Goal: Use online tool/utility: Use online tool/utility

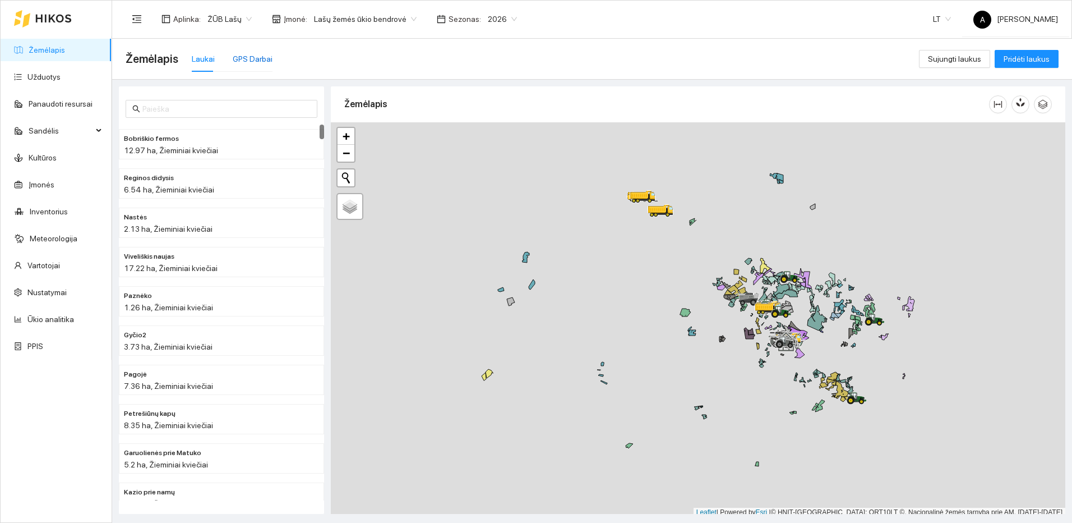
click at [260, 59] on div "GPS Darbai" at bounding box center [253, 59] width 40 height 12
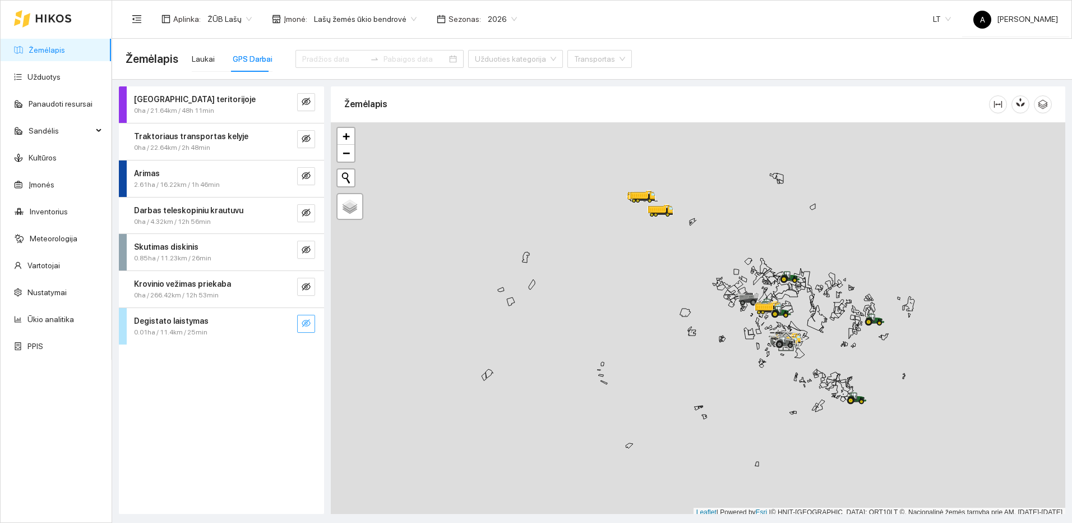
click at [306, 325] on icon "eye-invisible" at bounding box center [306, 323] width 9 height 9
click at [282, 324] on icon "search" at bounding box center [283, 323] width 9 height 9
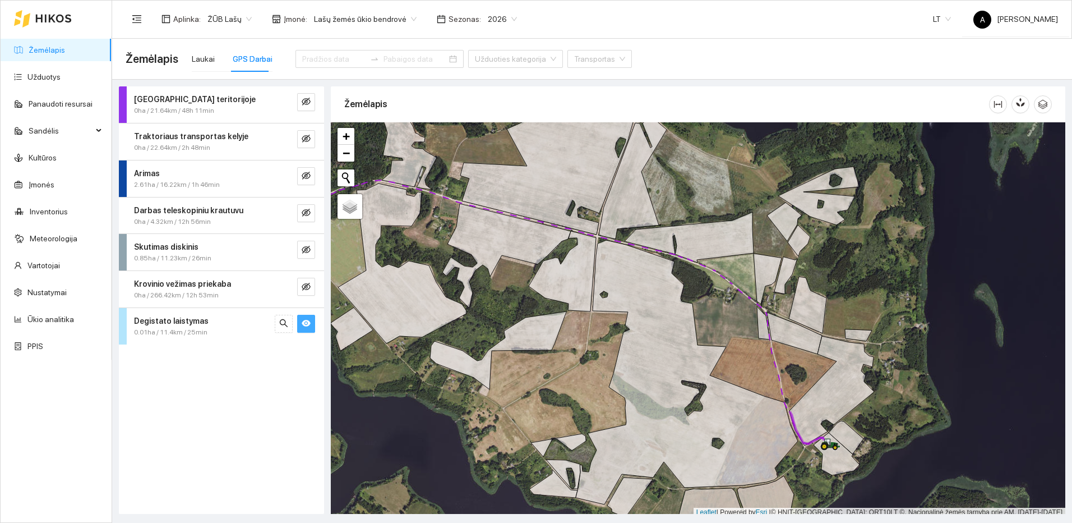
click at [308, 324] on icon "eye" at bounding box center [306, 323] width 9 height 7
click at [308, 324] on icon "eye-invisible" at bounding box center [306, 323] width 9 height 9
click at [308, 324] on icon "eye" at bounding box center [306, 323] width 9 height 7
click at [306, 255] on span "eye-invisible" at bounding box center [306, 250] width 9 height 11
click at [283, 252] on icon "search" at bounding box center [283, 249] width 9 height 9
